Goal: Task Accomplishment & Management: Use online tool/utility

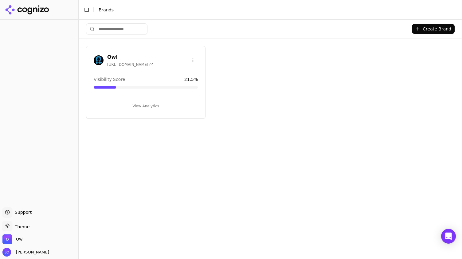
click at [159, 104] on button "View Analytics" at bounding box center [146, 106] width 104 height 10
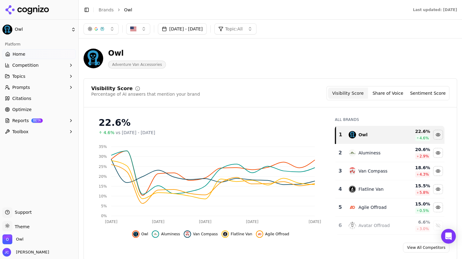
click at [35, 111] on link "Optimize" at bounding box center [38, 109] width 73 height 10
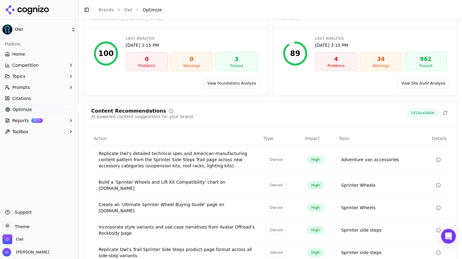
scroll to position [84, 0]
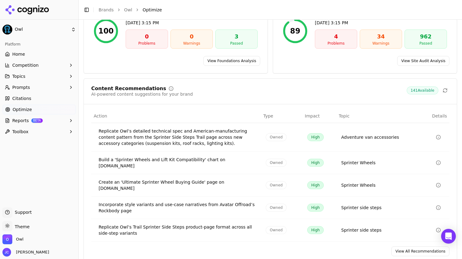
click at [418, 246] on link "View All Recommendations" at bounding box center [420, 251] width 58 height 10
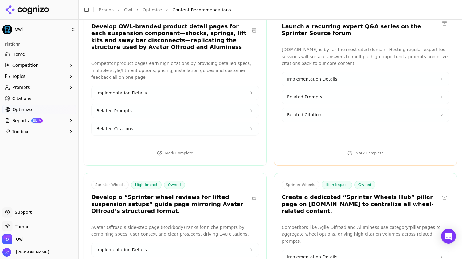
scroll to position [2722, 0]
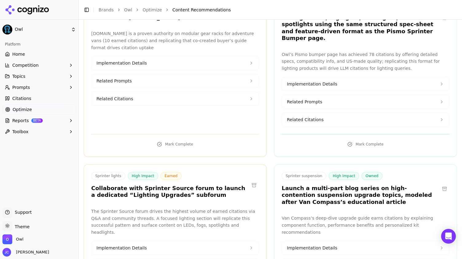
scroll to position [2366, 0]
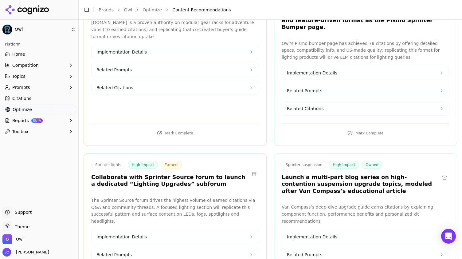
drag, startPoint x: 360, startPoint y: 202, endPoint x: 356, endPoint y: 230, distance: 28.5
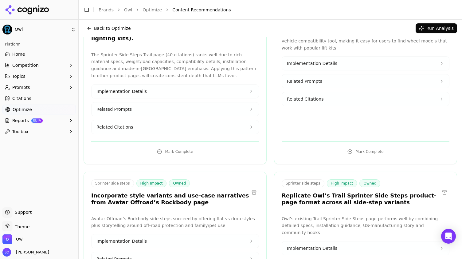
scroll to position [0, 0]
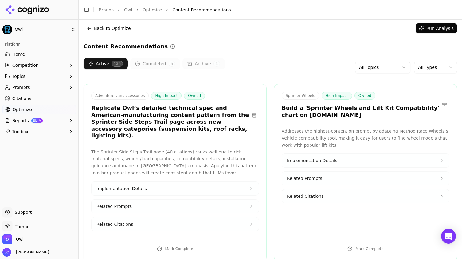
click at [154, 64] on button "Completed 5" at bounding box center [155, 63] width 50 height 11
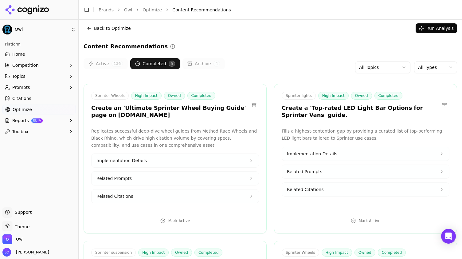
click at [102, 64] on button "Active 136" at bounding box center [106, 63] width 44 height 11
